Goal: Task Accomplishment & Management: Manage account settings

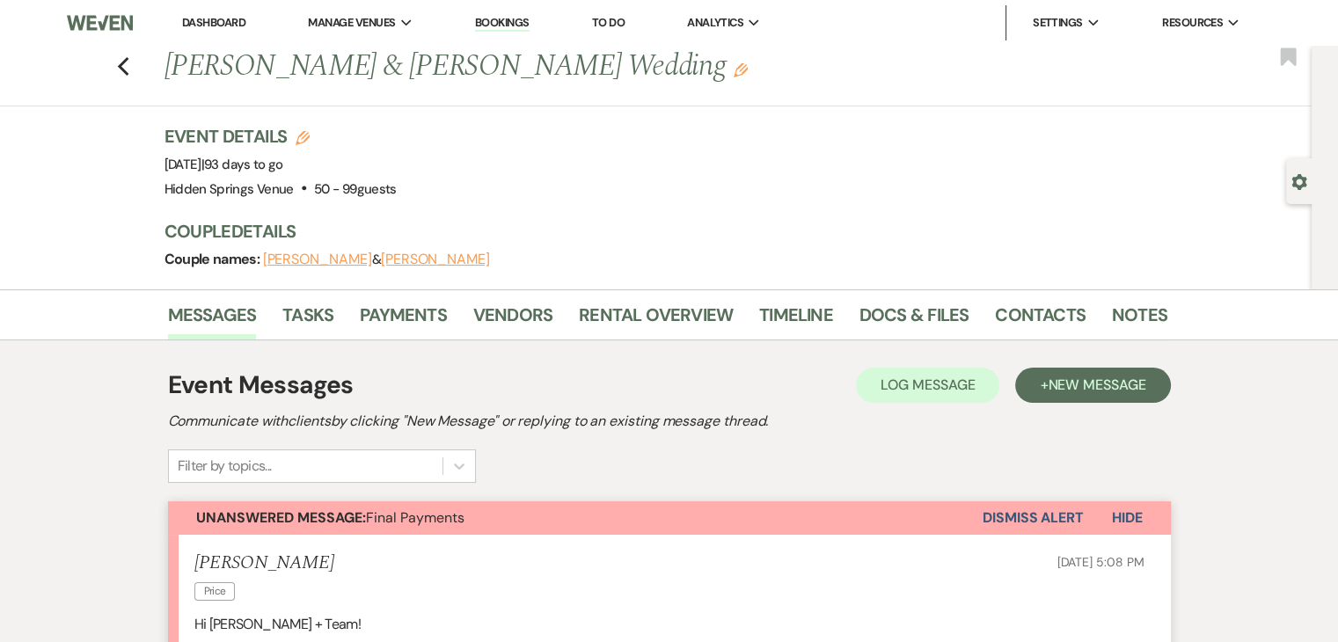
click at [228, 18] on link "Dashboard" at bounding box center [213, 22] width 63 height 15
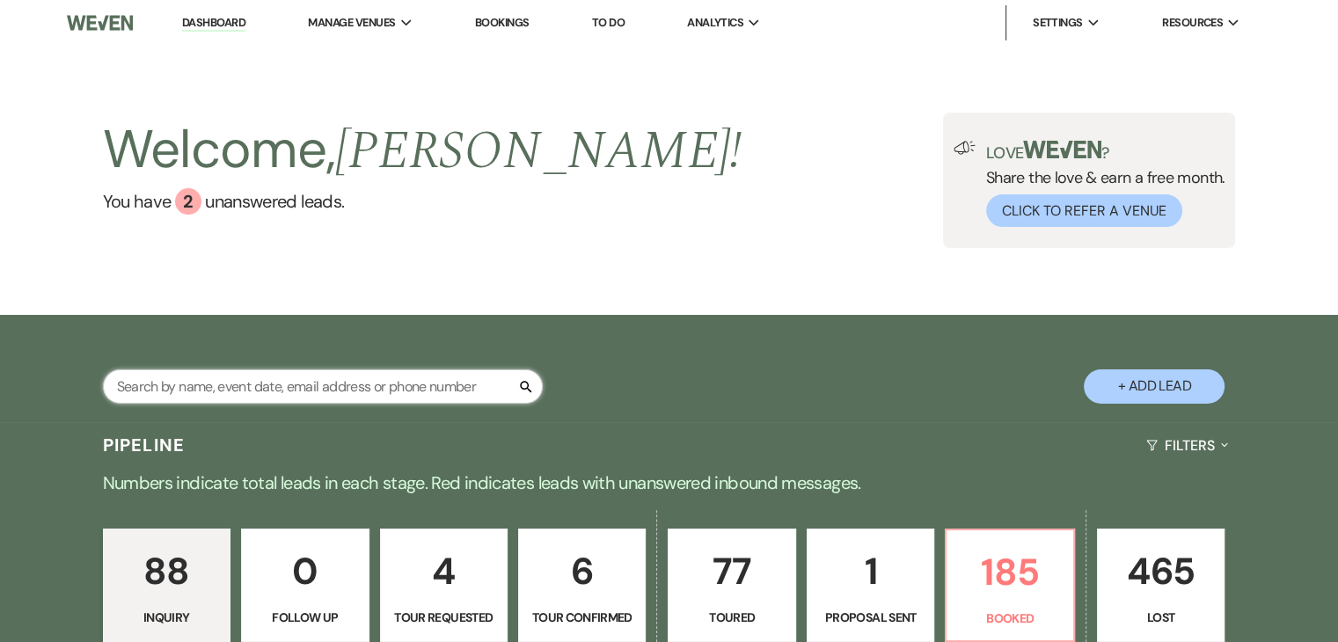
click at [285, 382] on input "text" at bounding box center [323, 386] width 440 height 34
type input "hailey"
select select "5"
select select "8"
select select "11"
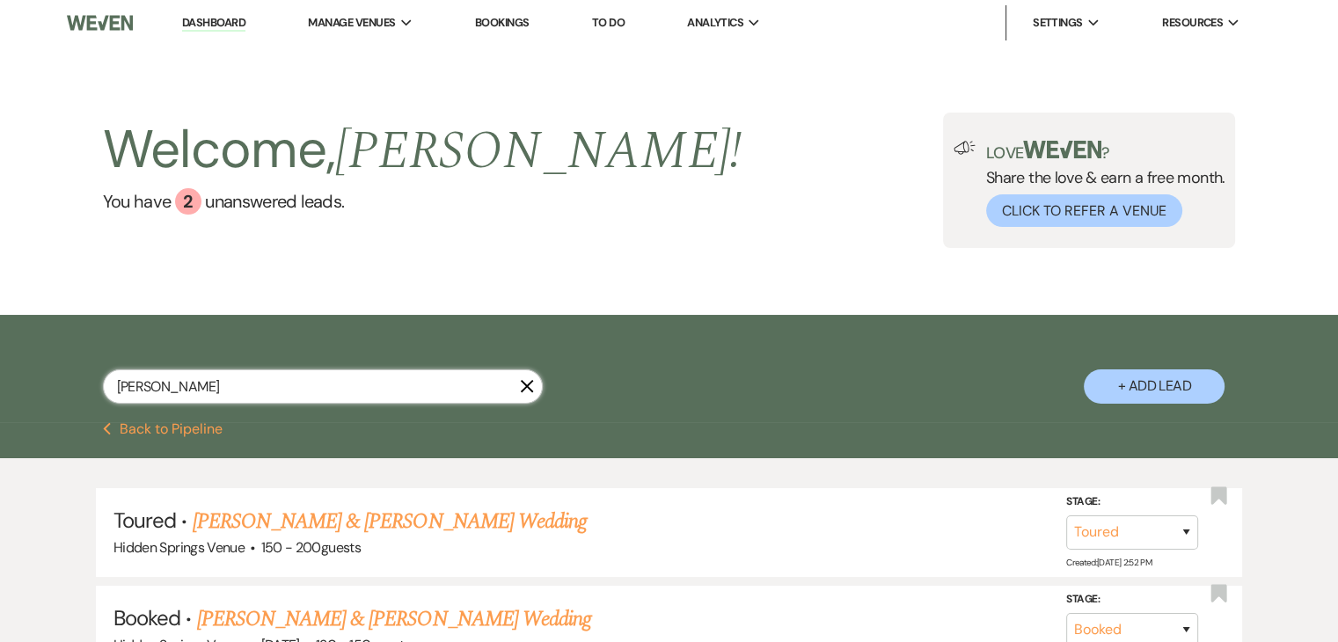
type input "hail"
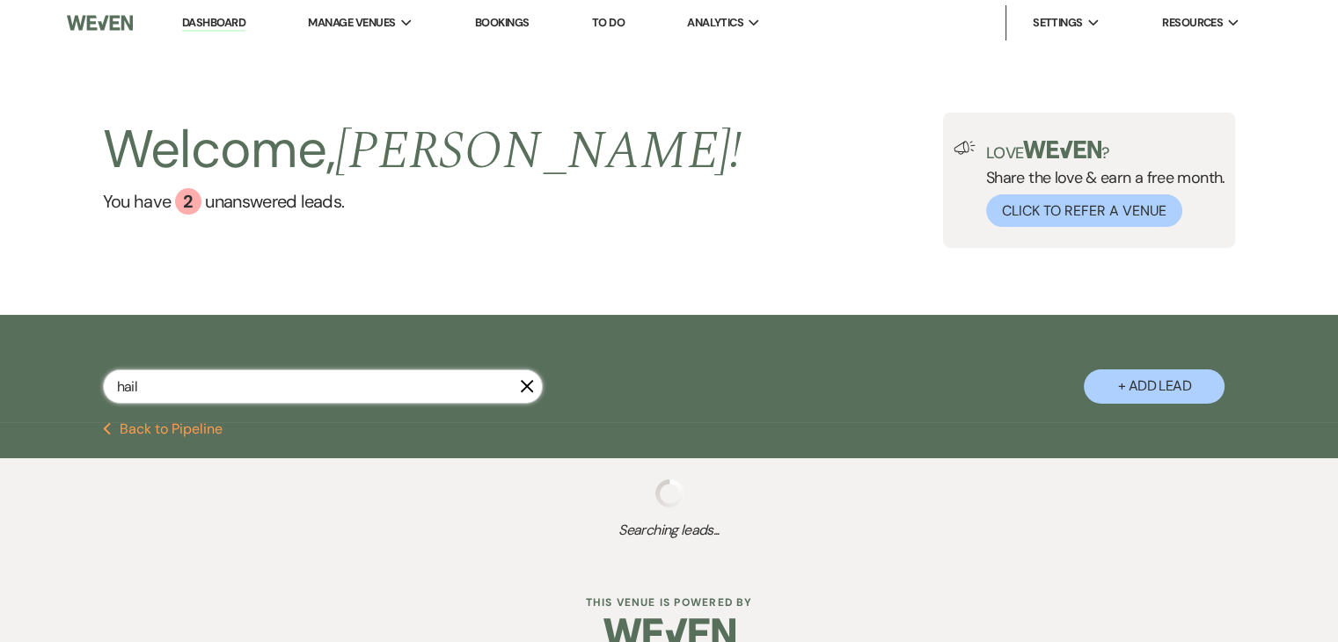
select select "5"
select select "8"
select select "11"
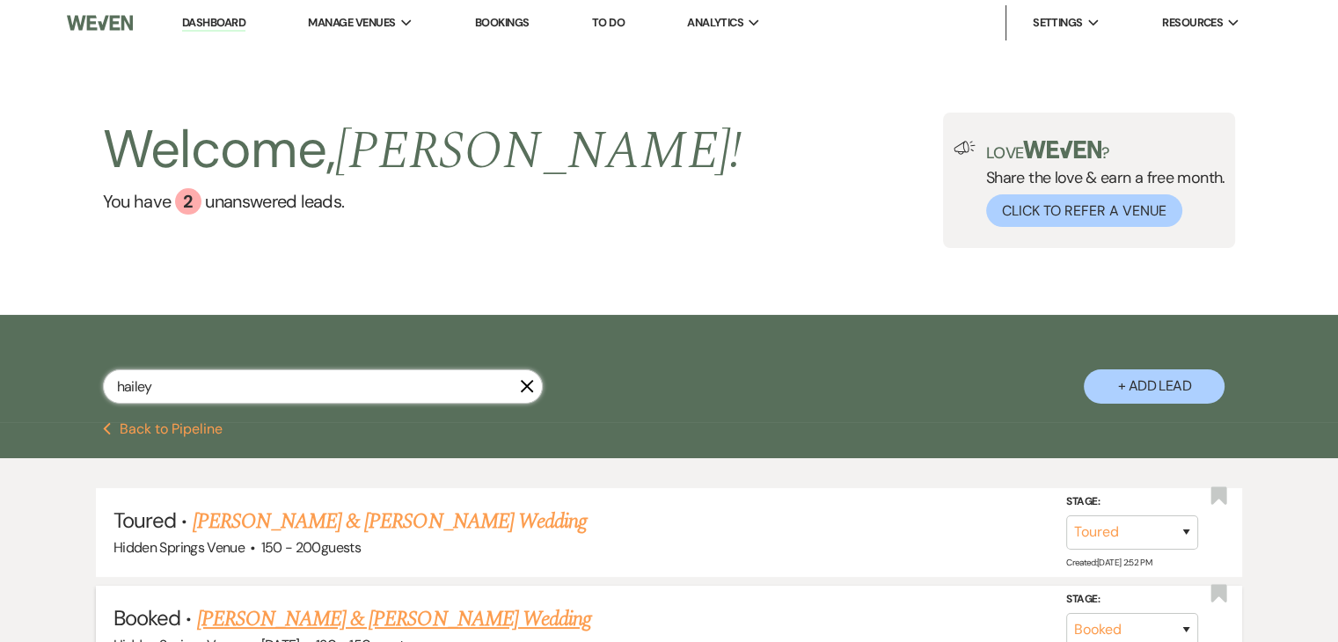
type input "hailey"
click at [384, 618] on link "[PERSON_NAME] & [PERSON_NAME] Wedding" at bounding box center [394, 619] width 394 height 32
